Goal: Task Accomplishment & Management: Manage account settings

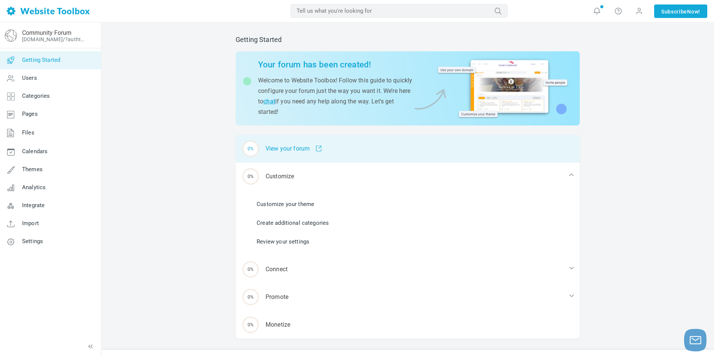
drag, startPoint x: 179, startPoint y: 177, endPoint x: 279, endPoint y: 143, distance: 105.8
click at [182, 178] on div "Getting Started Your forum has been created! Welcome to Website Toolbox! Follow…" at bounding box center [407, 196] width 613 height 348
click at [289, 150] on div "0% View your forum" at bounding box center [408, 149] width 344 height 28
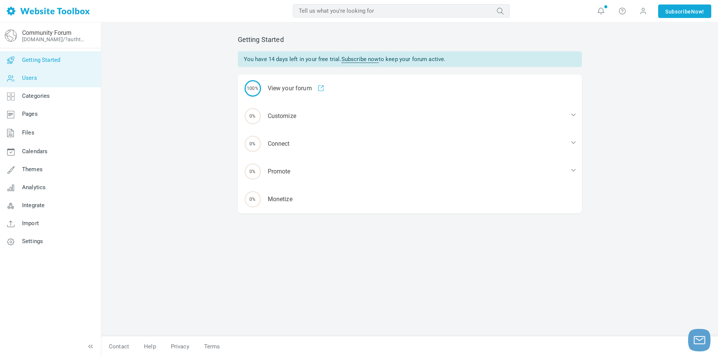
click at [70, 79] on link "Users" at bounding box center [50, 78] width 101 height 18
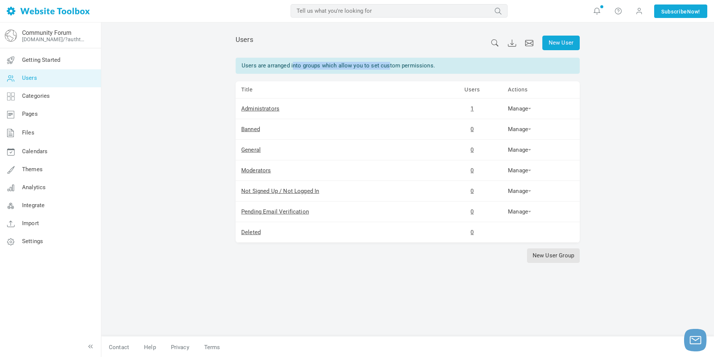
drag, startPoint x: 288, startPoint y: 63, endPoint x: 381, endPoint y: 62, distance: 92.8
click at [381, 62] on div "Users are arranged into groups which allow you to set custom permissions." at bounding box center [408, 66] width 344 height 16
drag, startPoint x: 328, startPoint y: 63, endPoint x: 283, endPoint y: 59, distance: 45.0
click at [290, 60] on div "Users are arranged into groups which allow you to set custom permissions." at bounding box center [408, 66] width 344 height 16
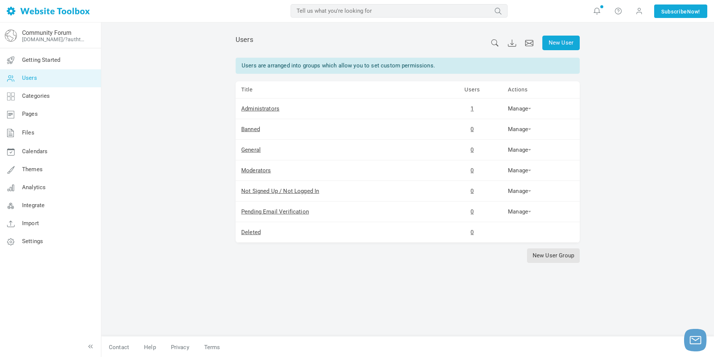
click at [283, 59] on div "Users are arranged into groups which allow you to set custom permissions." at bounding box center [408, 66] width 344 height 16
click at [35, 171] on span "Themes" at bounding box center [32, 169] width 21 height 7
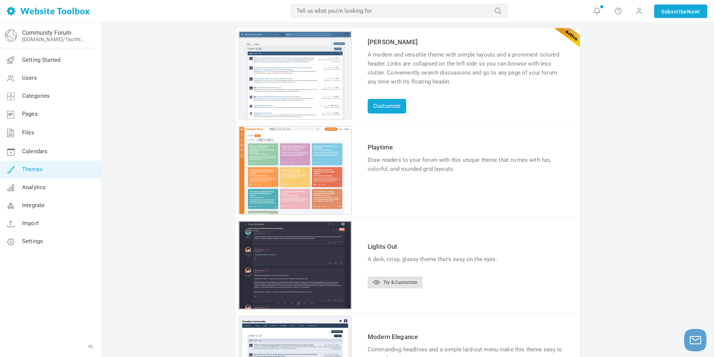
scroll to position [55, 0]
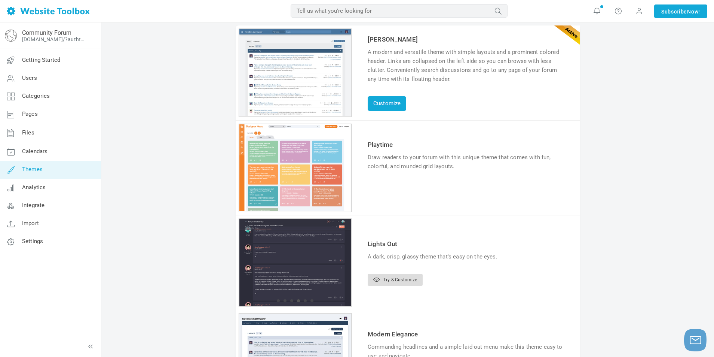
click at [389, 282] on link "Try & Customize" at bounding box center [395, 279] width 55 height 12
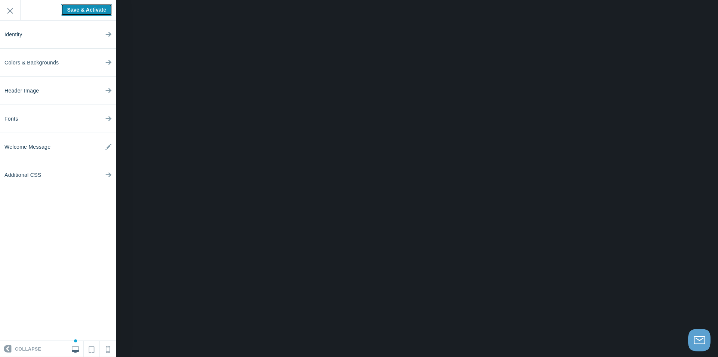
click at [106, 11] on input "Save & Activate" at bounding box center [86, 10] width 51 height 12
type input "Saving..."
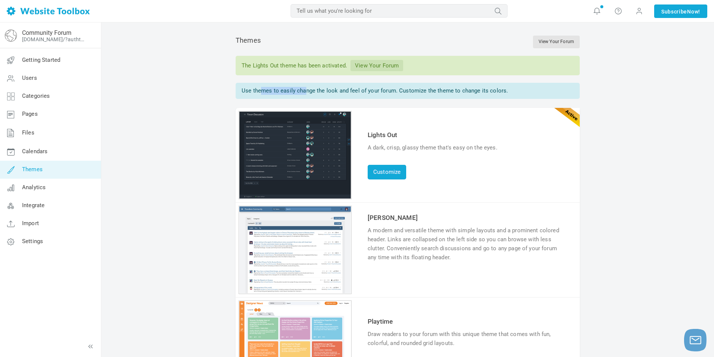
drag, startPoint x: 267, startPoint y: 91, endPoint x: 333, endPoint y: 88, distance: 65.9
click at [314, 87] on div "Use themes to easily change the look and feel of your forum. Customize the them…" at bounding box center [408, 91] width 344 height 16
click at [333, 88] on div "Use themes to easily change the look and feel of your forum. Customize the them…" at bounding box center [408, 91] width 344 height 16
click at [56, 212] on link "Integrate" at bounding box center [50, 205] width 101 height 18
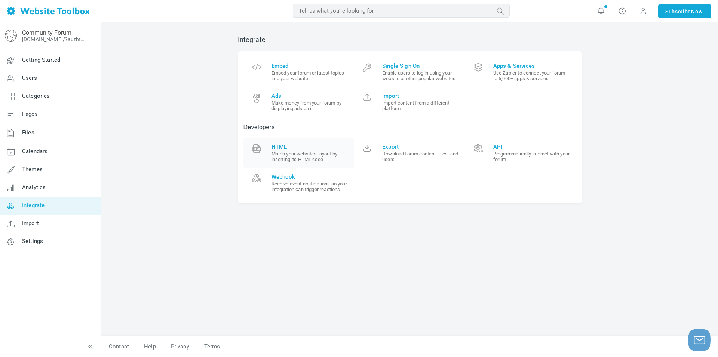
click at [263, 146] on span at bounding box center [256, 150] width 15 height 15
click at [304, 195] on link "Webhook Receive event notifications so your integration can trigger reactions" at bounding box center [299, 183] width 111 height 30
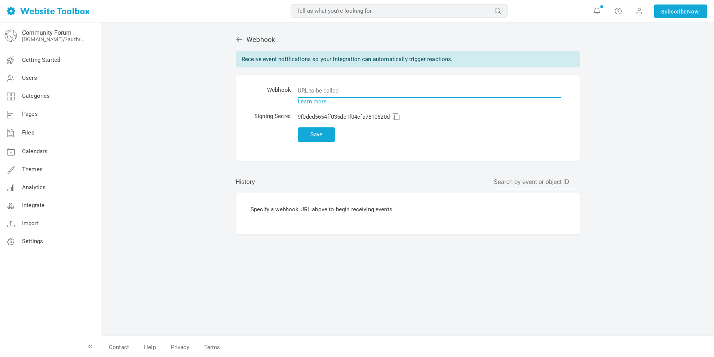
click at [331, 92] on input "text" at bounding box center [429, 90] width 263 height 14
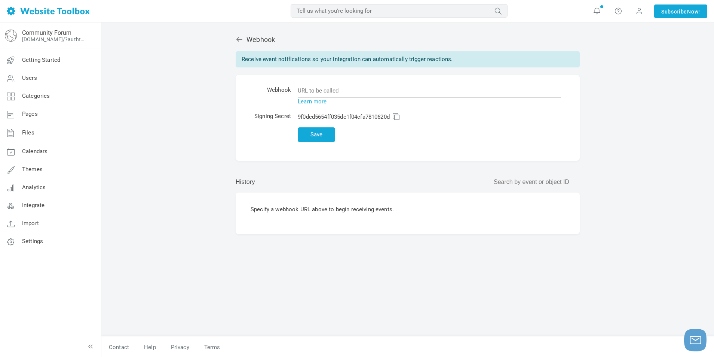
click at [282, 196] on div "Specify a webhook URL above to begin receiving events." at bounding box center [408, 213] width 344 height 42
drag, startPoint x: 307, startPoint y: 204, endPoint x: 353, endPoint y: 207, distance: 46.1
click at [328, 205] on div "Specify a webhook URL above to begin receiving events." at bounding box center [408, 213] width 344 height 42
click at [356, 207] on p "Specify a webhook URL above to begin receiving events." at bounding box center [408, 209] width 314 height 8
click at [45, 241] on link "Settings" at bounding box center [50, 241] width 101 height 18
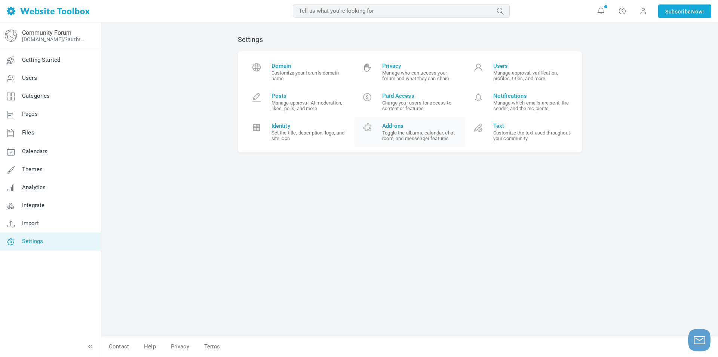
click at [404, 134] on small "Toggle the albums, calendar, chat room, and messenger features" at bounding box center [420, 135] width 77 height 11
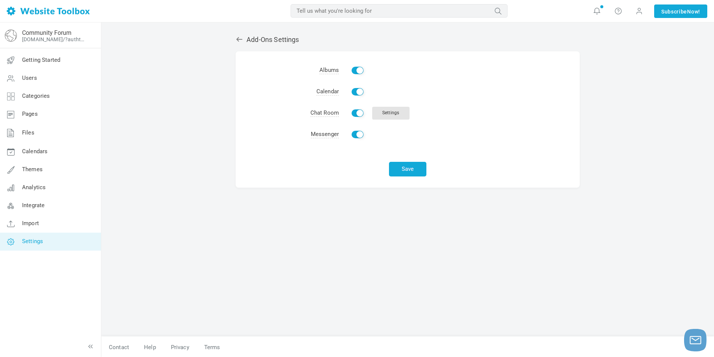
click at [358, 92] on input "Enable" at bounding box center [358, 91] width 12 height 7
checkbox input "false"
click at [359, 73] on input "Enable" at bounding box center [358, 70] width 12 height 7
checkbox input "false"
click at [358, 135] on input "Enable" at bounding box center [358, 134] width 12 height 7
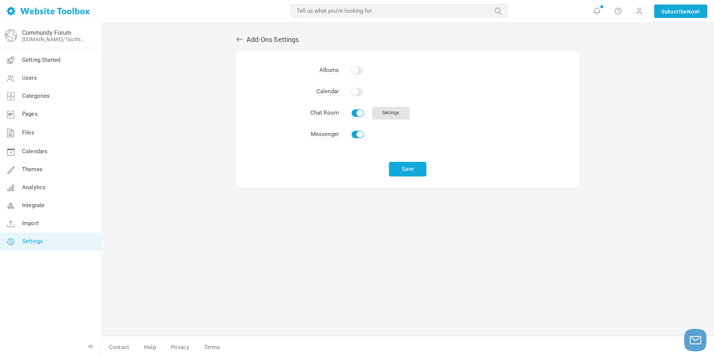
checkbox input "false"
click at [413, 174] on button "Save" at bounding box center [407, 169] width 37 height 15
click at [381, 111] on link "Settings" at bounding box center [390, 113] width 37 height 13
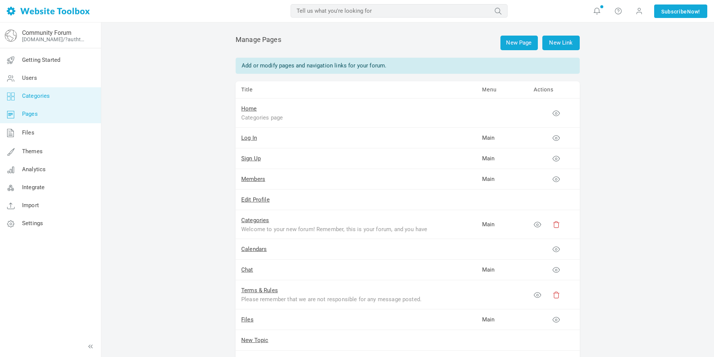
click at [76, 100] on link "Categories" at bounding box center [50, 96] width 101 height 18
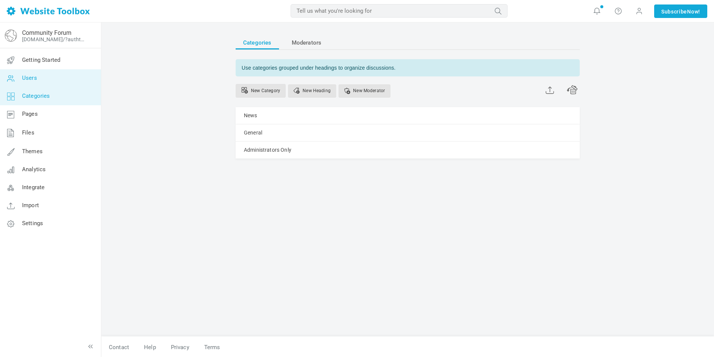
click at [72, 85] on link "Users" at bounding box center [50, 78] width 101 height 18
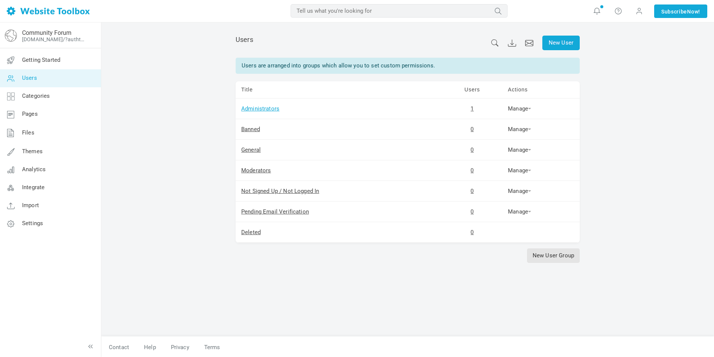
click at [262, 105] on link "Administrators" at bounding box center [260, 108] width 38 height 7
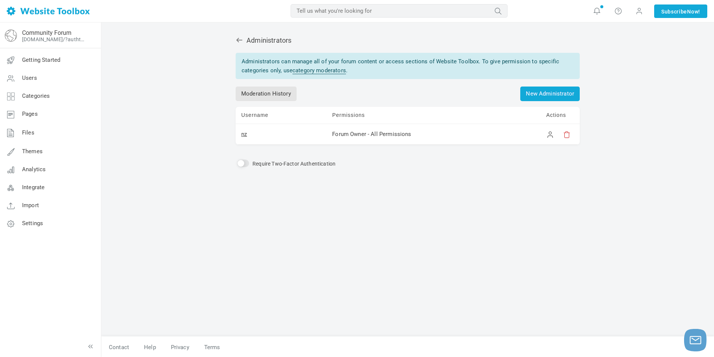
click at [241, 48] on div "Administrators Administrators can manage all of your forum content or access se…" at bounding box center [407, 182] width 355 height 308
click at [239, 42] on icon at bounding box center [239, 39] width 7 height 7
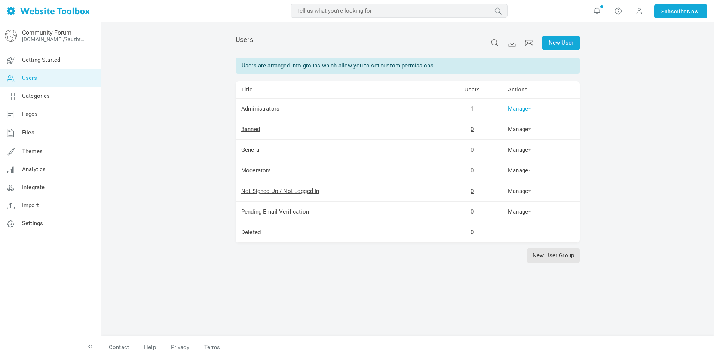
click at [524, 108] on link "Manage" at bounding box center [519, 108] width 23 height 7
click at [525, 108] on link "Manage" at bounding box center [519, 108] width 23 height 7
click at [53, 64] on link "Getting Started" at bounding box center [50, 60] width 101 height 18
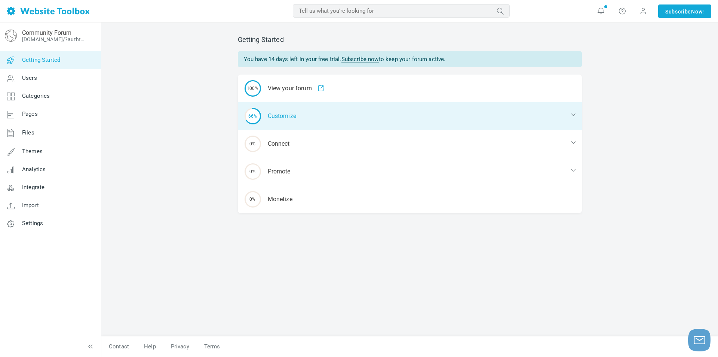
click at [298, 123] on div "66% Customize" at bounding box center [410, 116] width 344 height 28
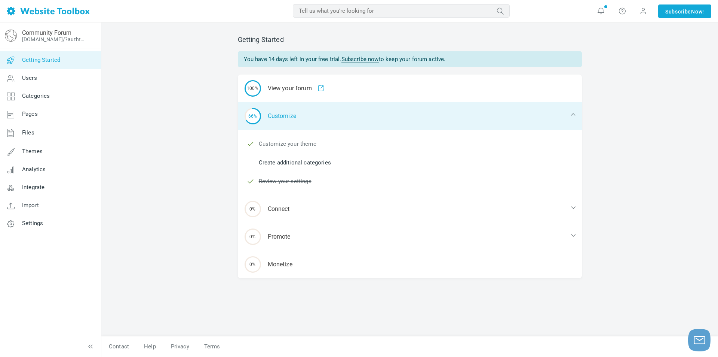
click at [304, 122] on div "66% Customize" at bounding box center [410, 116] width 344 height 28
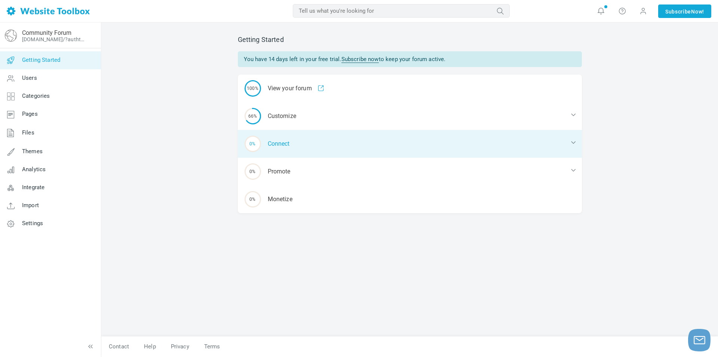
click at [308, 140] on div "0% Connect" at bounding box center [410, 144] width 344 height 28
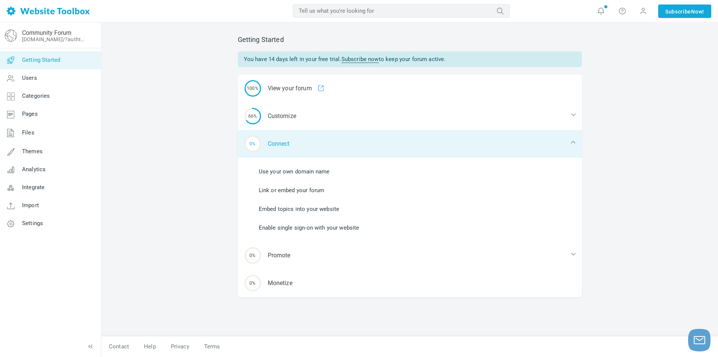
drag, startPoint x: 309, startPoint y: 140, endPoint x: 307, endPoint y: 145, distance: 4.9
click at [308, 141] on div "0% Connect" at bounding box center [410, 144] width 344 height 28
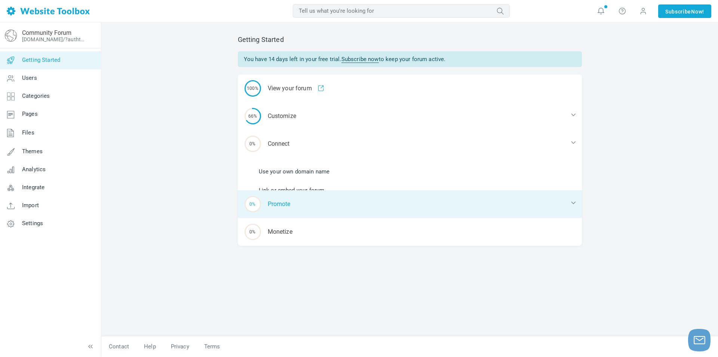
click at [305, 190] on div "0% Promote" at bounding box center [410, 204] width 344 height 28
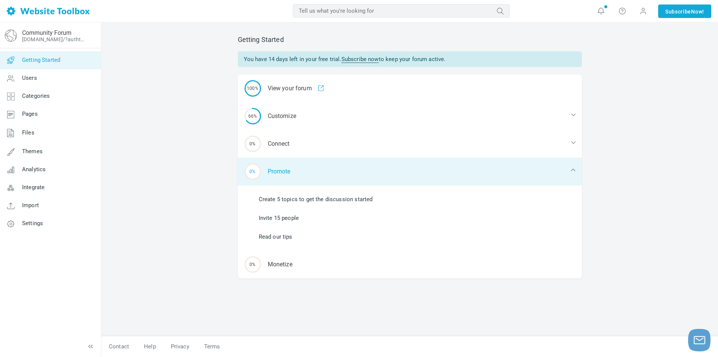
click at [305, 172] on div "0% Promote" at bounding box center [410, 172] width 344 height 28
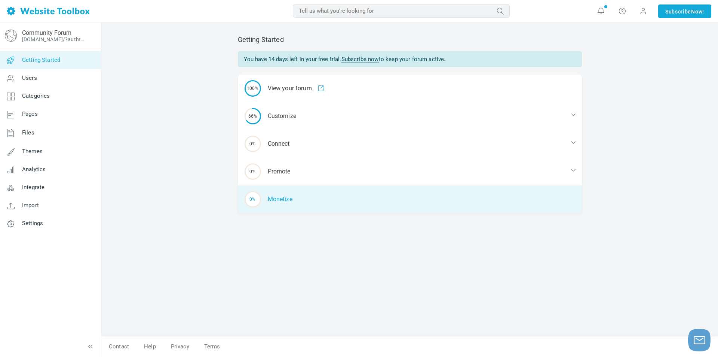
click at [299, 196] on div "0% Monetize" at bounding box center [410, 199] width 344 height 28
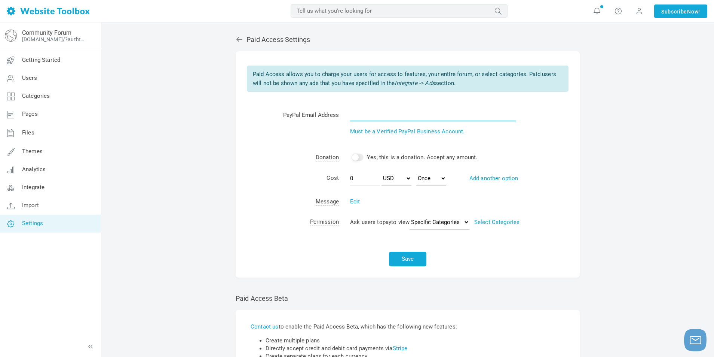
click at [368, 119] on input "text" at bounding box center [433, 114] width 166 height 14
click at [281, 124] on td "PayPal Email Address" at bounding box center [287, 126] width 103 height 42
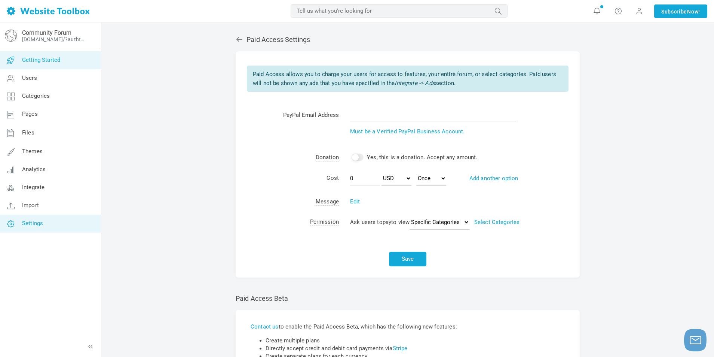
click at [71, 61] on link "Getting Started" at bounding box center [50, 60] width 101 height 18
